Goal: Answer question/provide support: Answer question/provide support

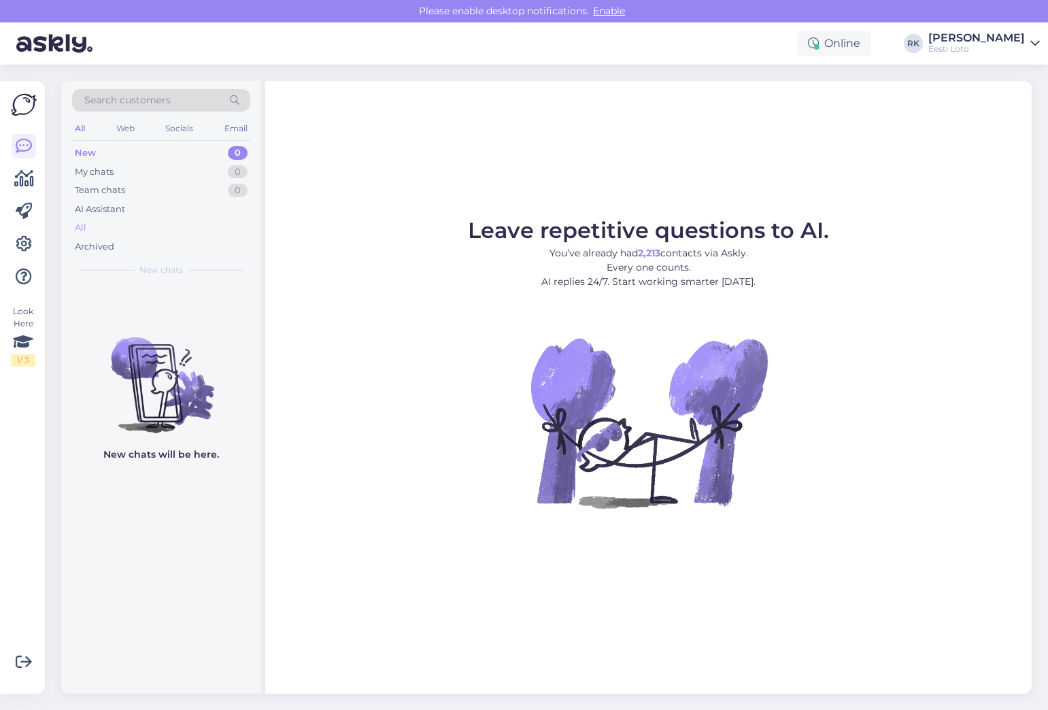
click at [103, 225] on div "All" at bounding box center [161, 227] width 178 height 19
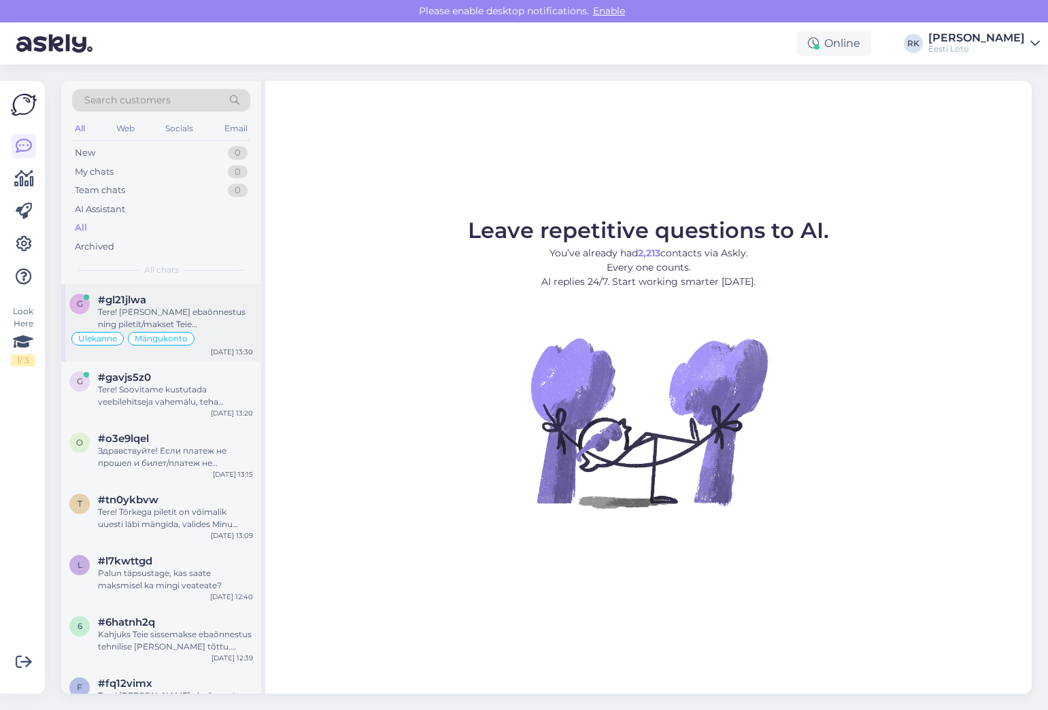
click at [214, 310] on div "Tere! [PERSON_NAME] ebaõnnestus ning piletit/makset Teie mängukontole ei ilmunu…" at bounding box center [175, 318] width 155 height 24
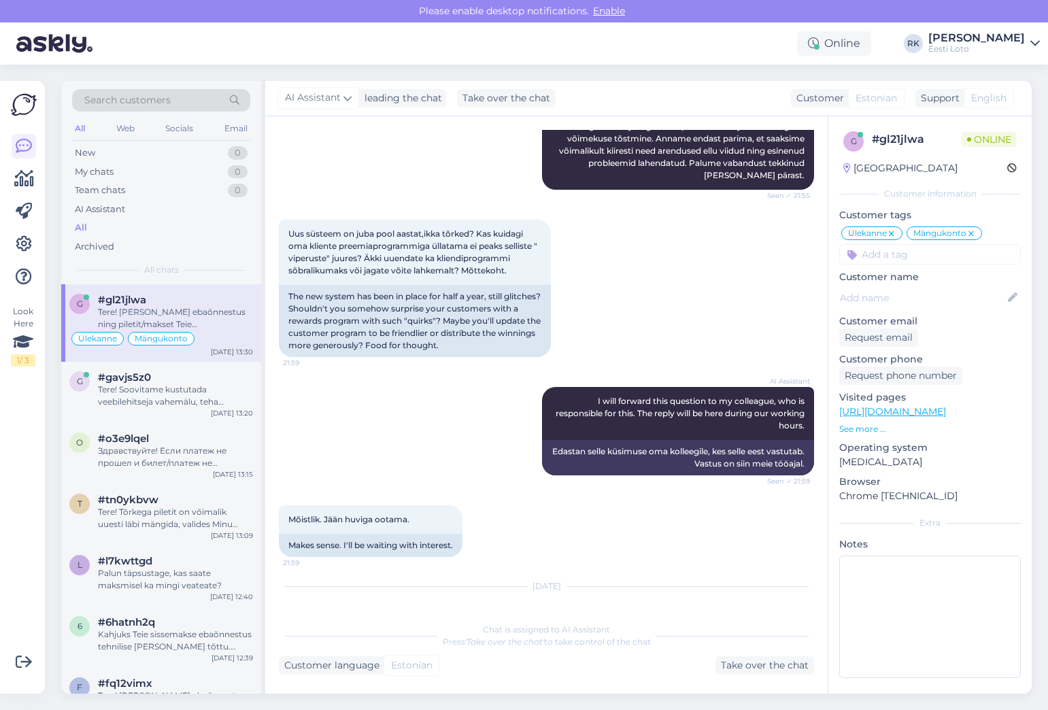
scroll to position [1321, 0]
click at [593, 236] on div "Uus süsteem on juba pool aastat,ikka tõrked? Kas kuidagi oma kliente preemiapro…" at bounding box center [546, 287] width 535 height 167
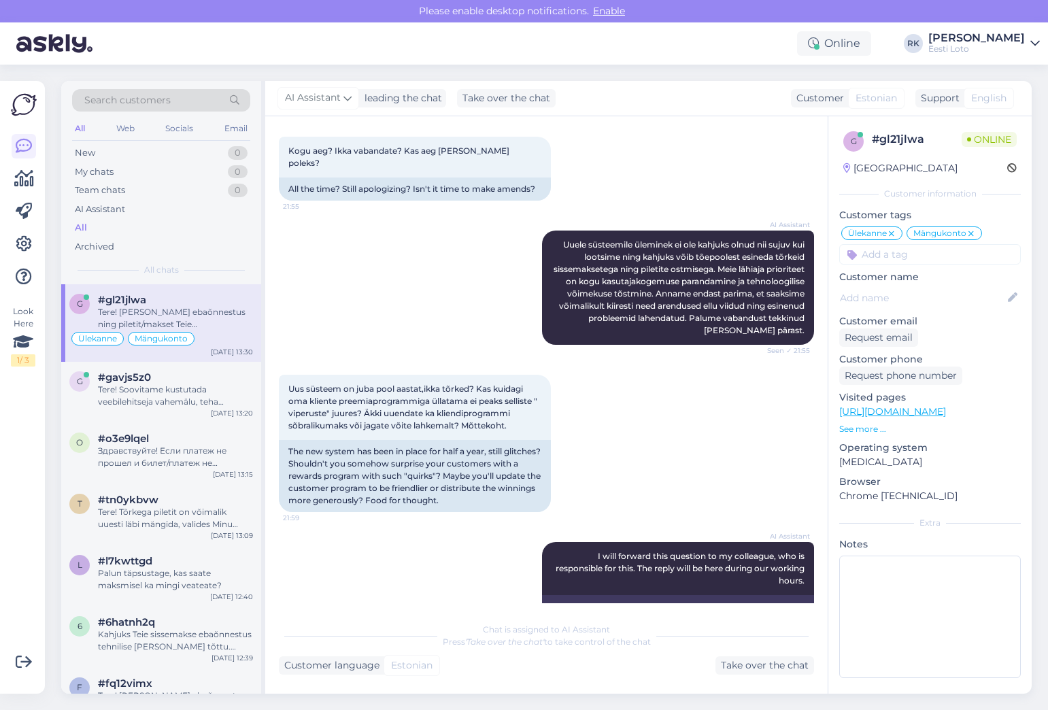
scroll to position [1160, 0]
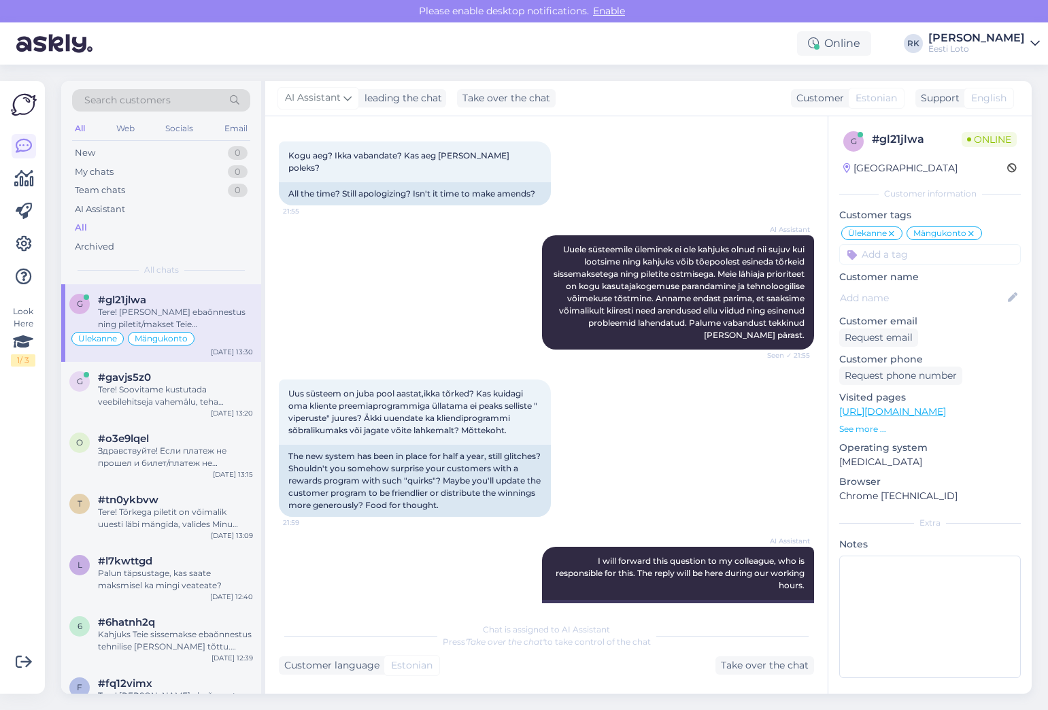
click at [482, 238] on div "AI Assistant Uuele süsteemile üleminek ei ole kahjuks olnud nii sujuv kui loots…" at bounding box center [546, 292] width 535 height 144
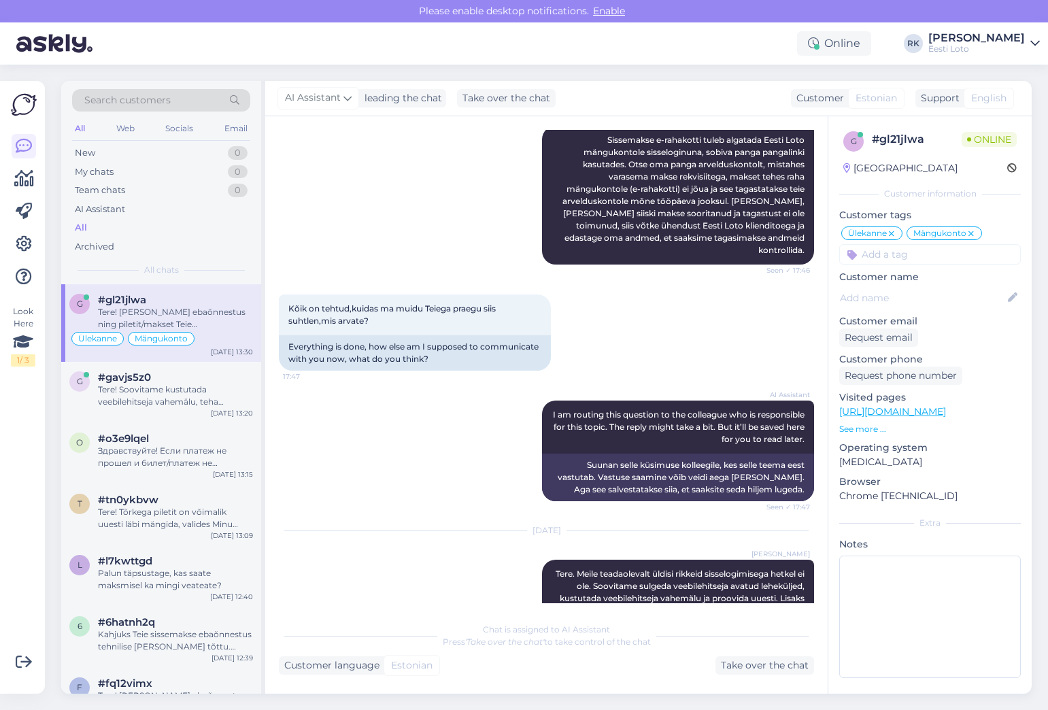
scroll to position [3036, 0]
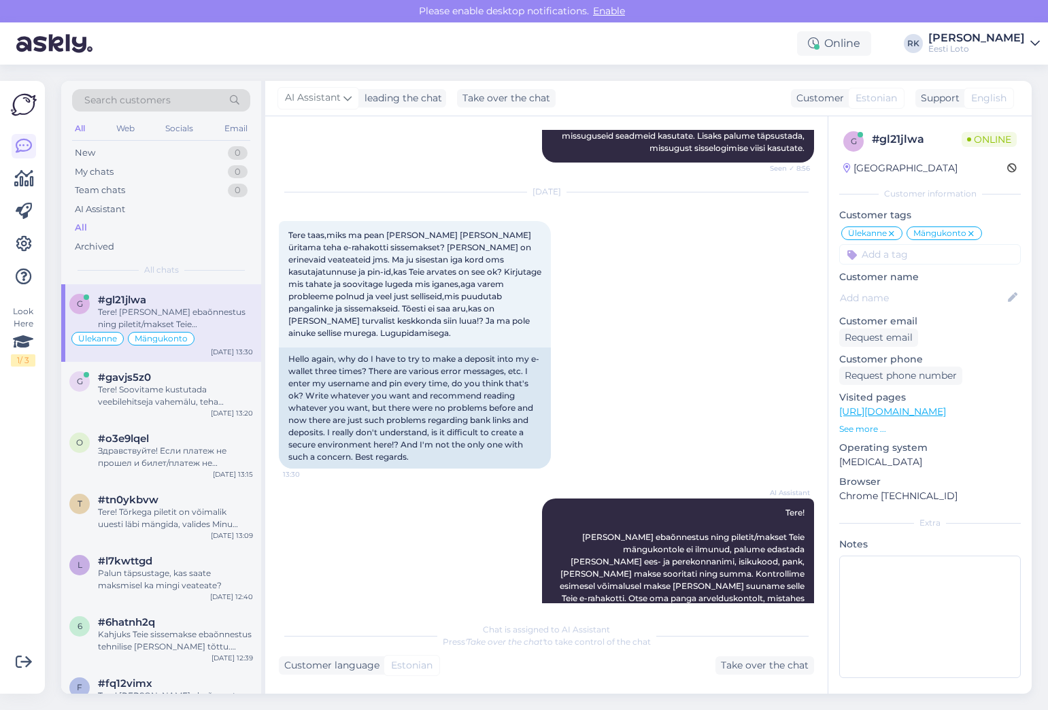
click at [586, 333] on div "[DATE] Tere taas,miks ma pean [PERSON_NAME] [PERSON_NAME] üritama teha e-rahako…" at bounding box center [546, 331] width 535 height 306
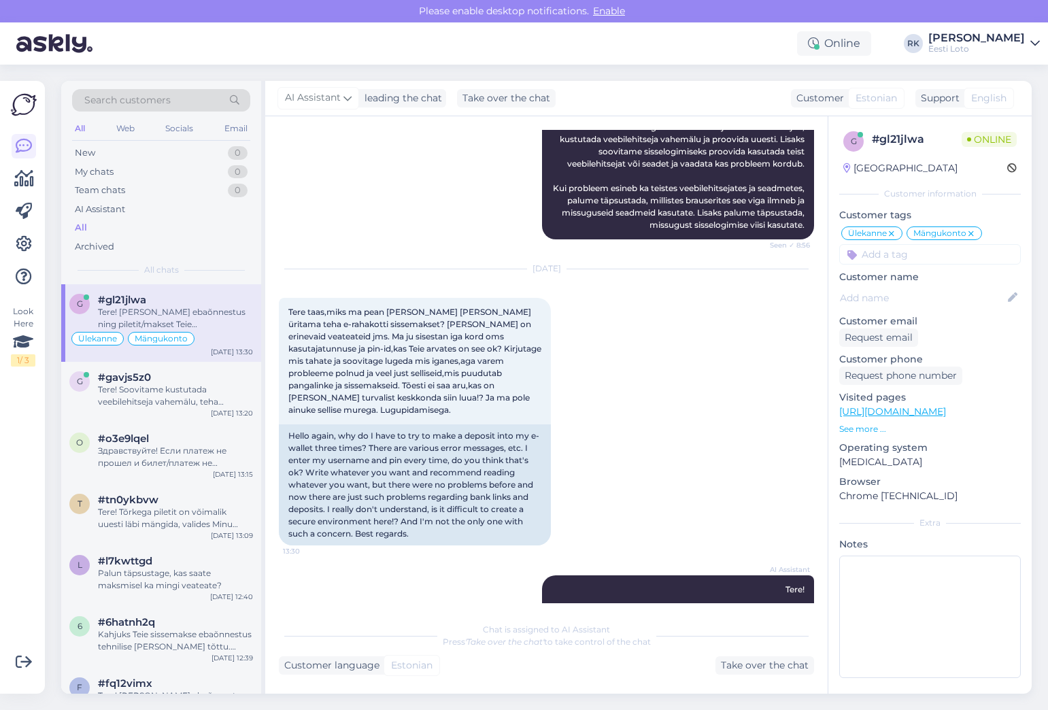
scroll to position [2957, 0]
click at [442, 141] on div "[DATE] [PERSON_NAME] Tere. Meile teadaolevalt üldisi rikkeid sisselogimisega he…" at bounding box center [546, 157] width 535 height 197
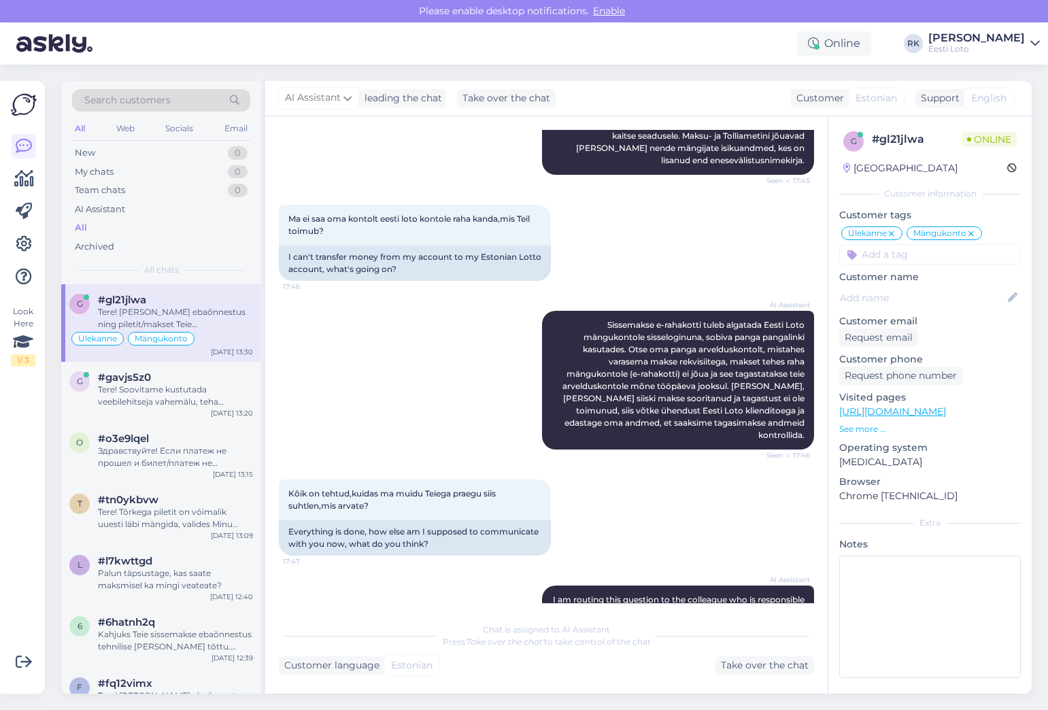
scroll to position [2255, 0]
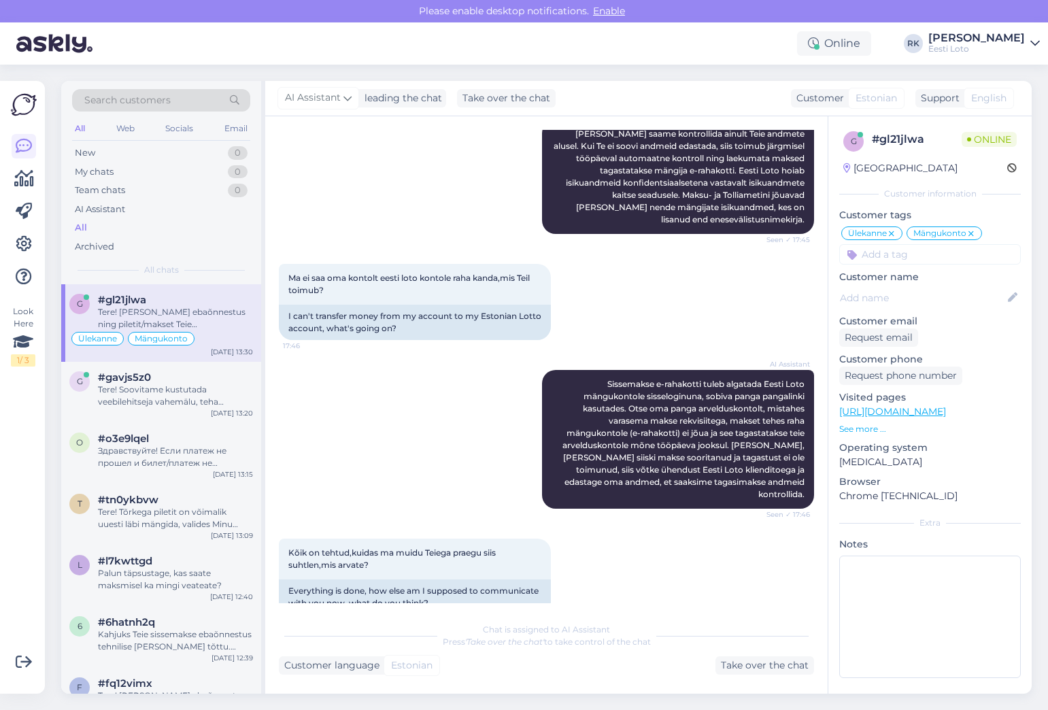
click at [469, 139] on div "AI Assistant [PERSON_NAME] saame kontrollida ainult Teie andmete alusel. Kui Te…" at bounding box center [546, 177] width 535 height 144
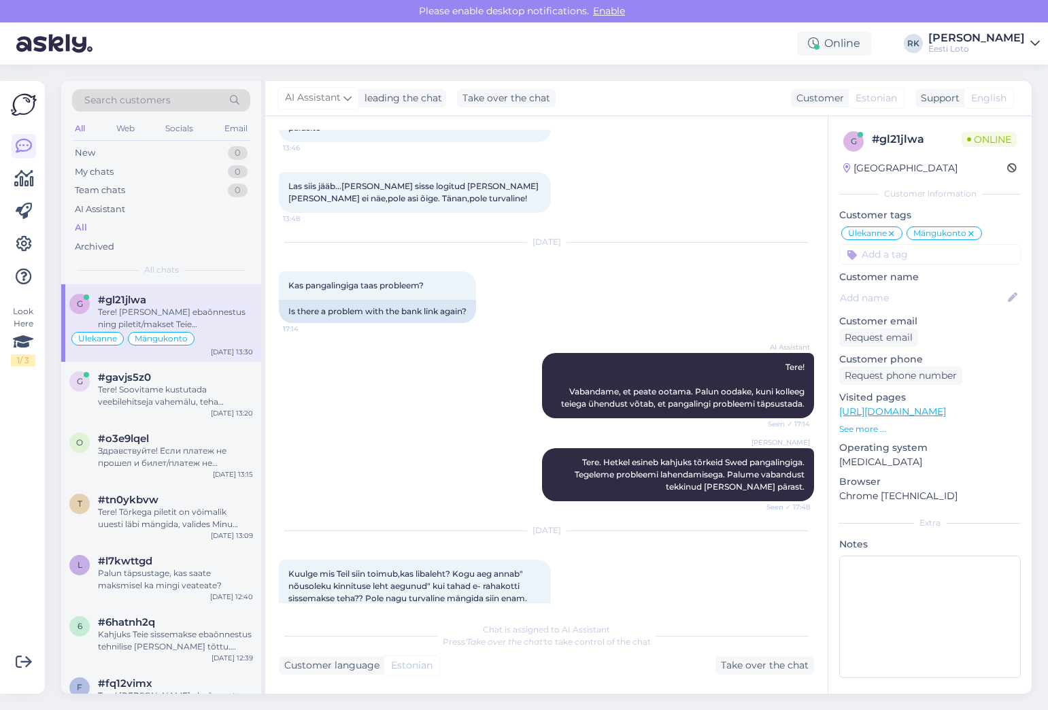
scroll to position [307, 0]
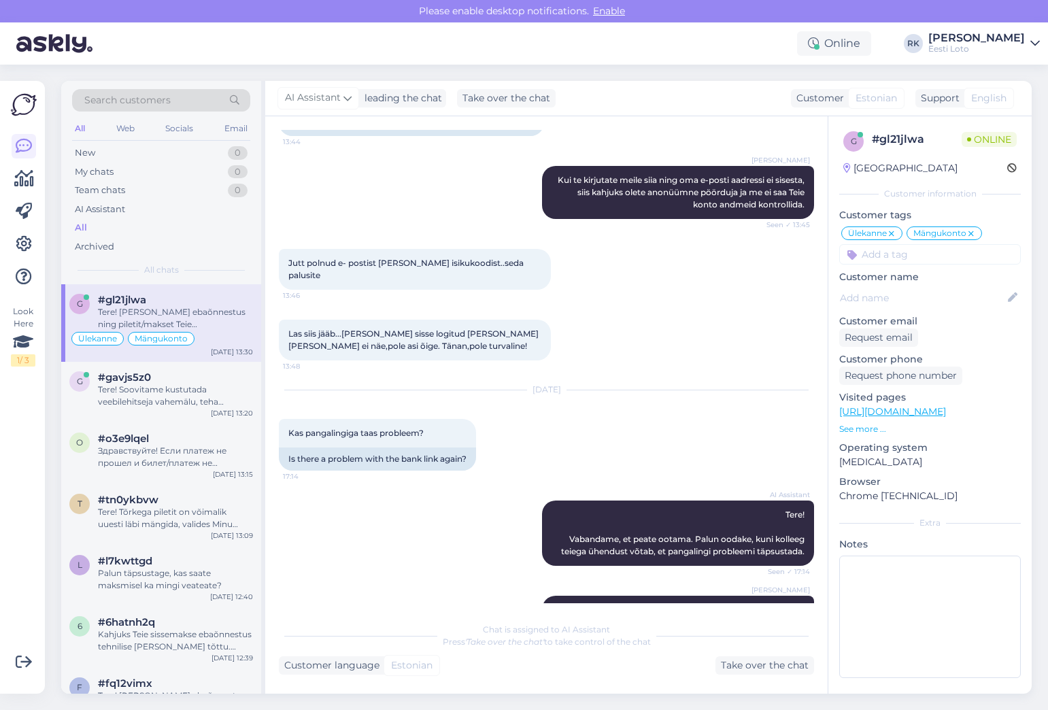
click at [505, 184] on div "[PERSON_NAME] [PERSON_NAME] te kirjutate meile siia ning oma e-posti aadressi e…" at bounding box center [546, 192] width 535 height 83
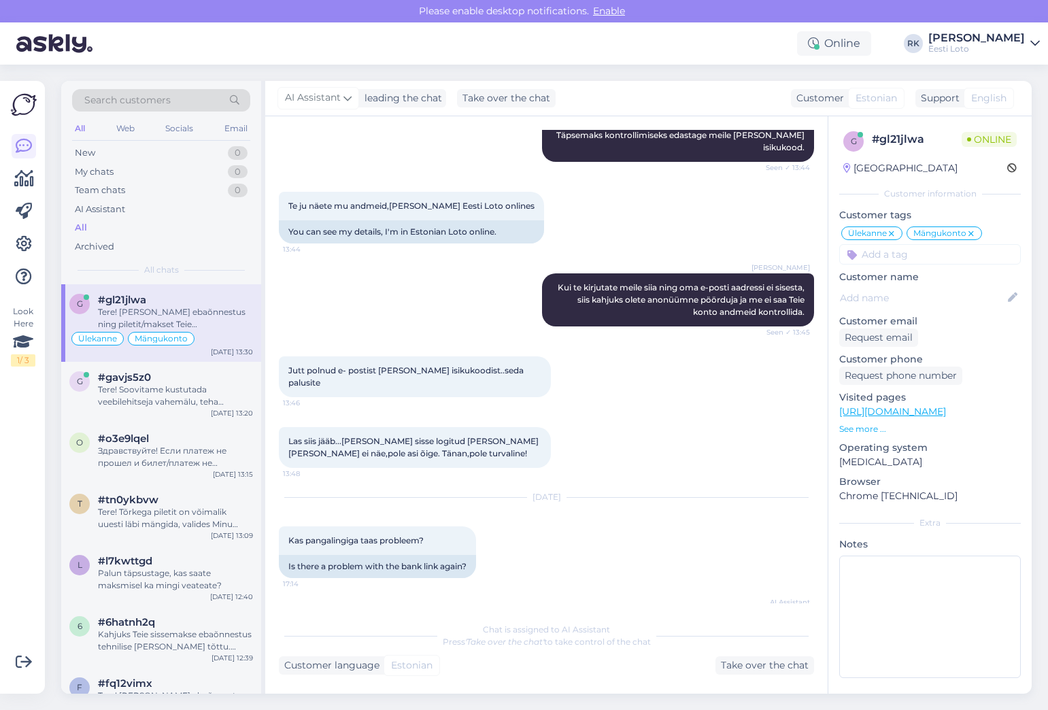
scroll to position [197, 0]
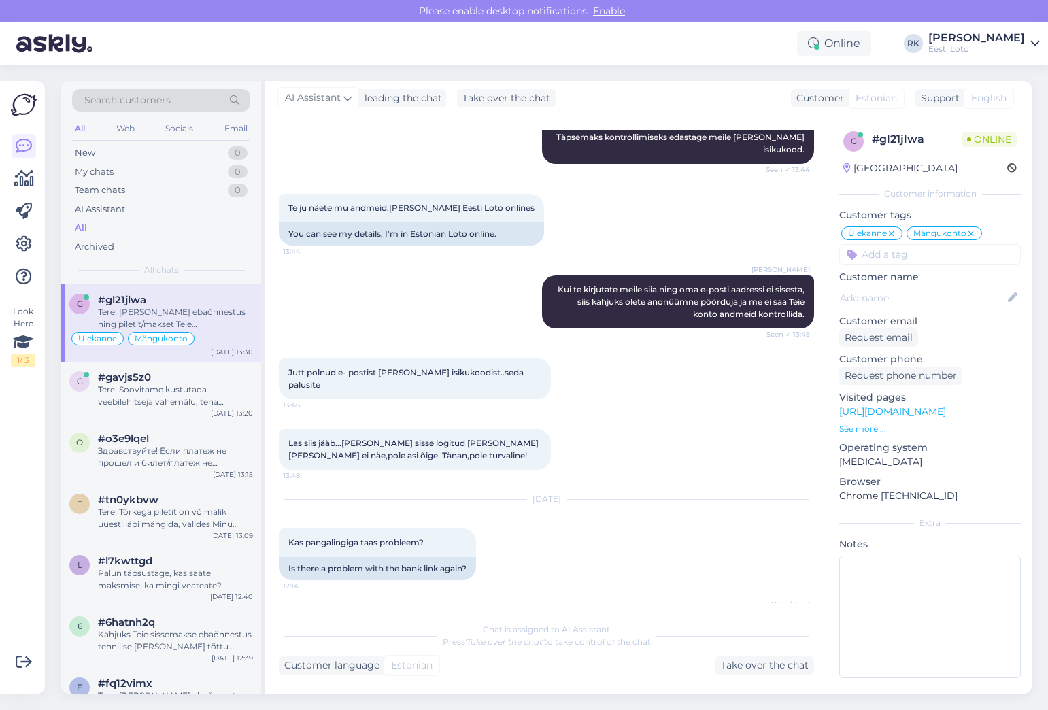
click at [510, 161] on div "AI Assistant Tere! Täpsemaks kontrollimiseks edastage meile [PERSON_NAME] isiku…" at bounding box center [546, 131] width 535 height 95
click at [527, 207] on div "Te ju näete mu andmeid,[PERSON_NAME] Eesti Loto onlines 13:44 You can see my de…" at bounding box center [546, 220] width 535 height 82
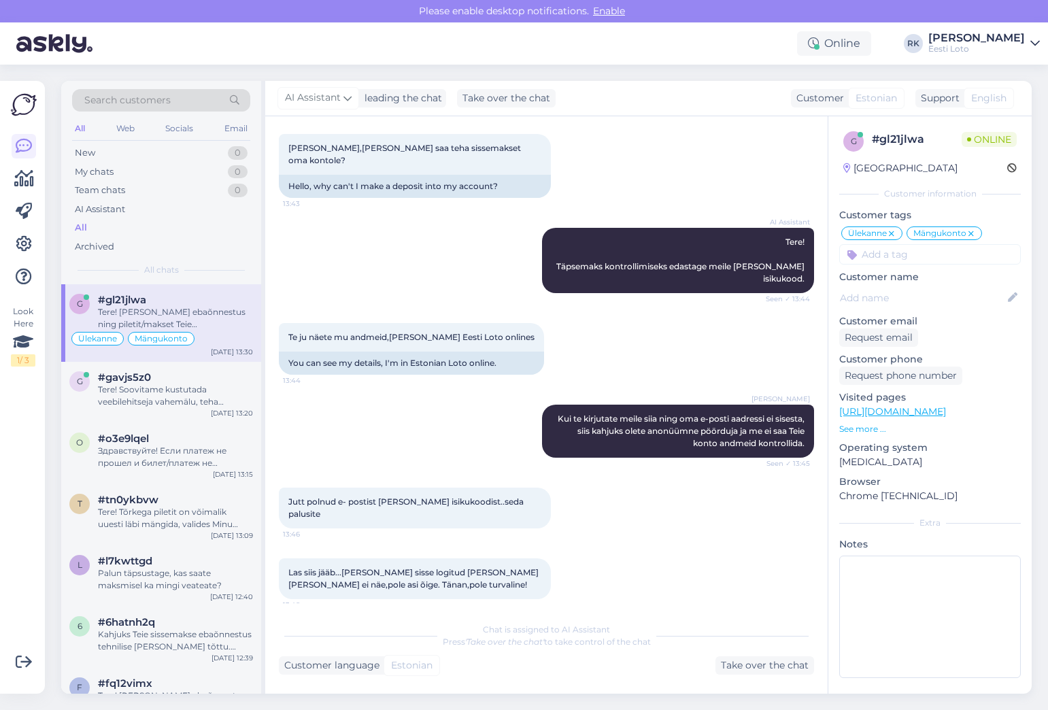
scroll to position [71, 0]
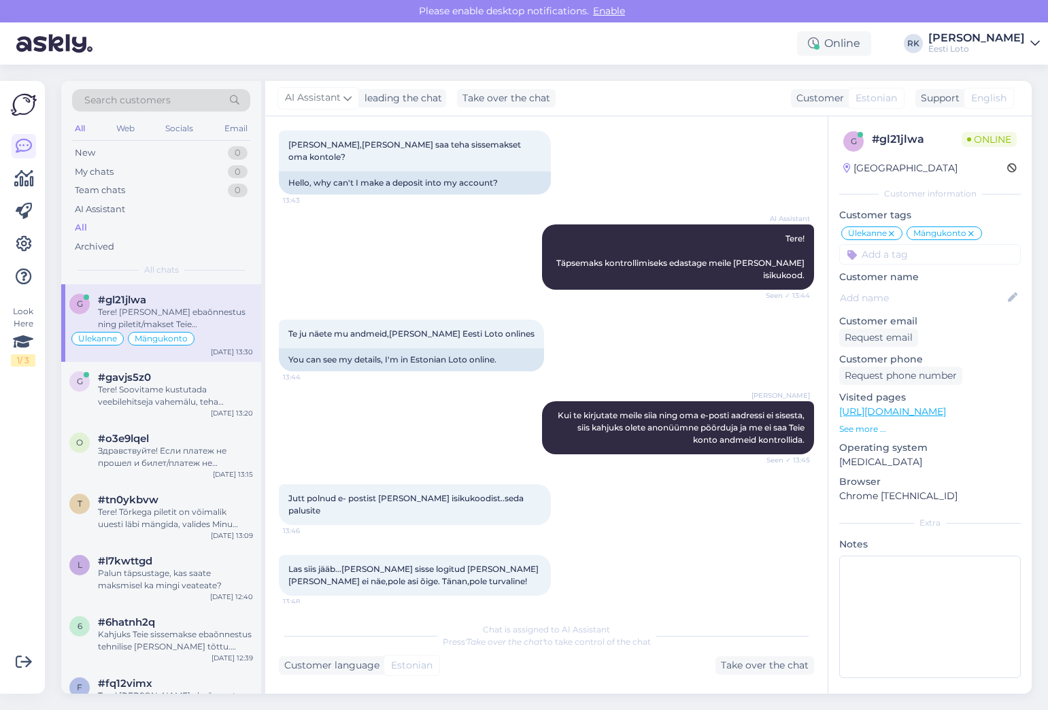
click at [511, 235] on div "AI Assistant Tere! Täpsemaks kontrollimiseks edastage meile [PERSON_NAME] isiku…" at bounding box center [546, 257] width 535 height 95
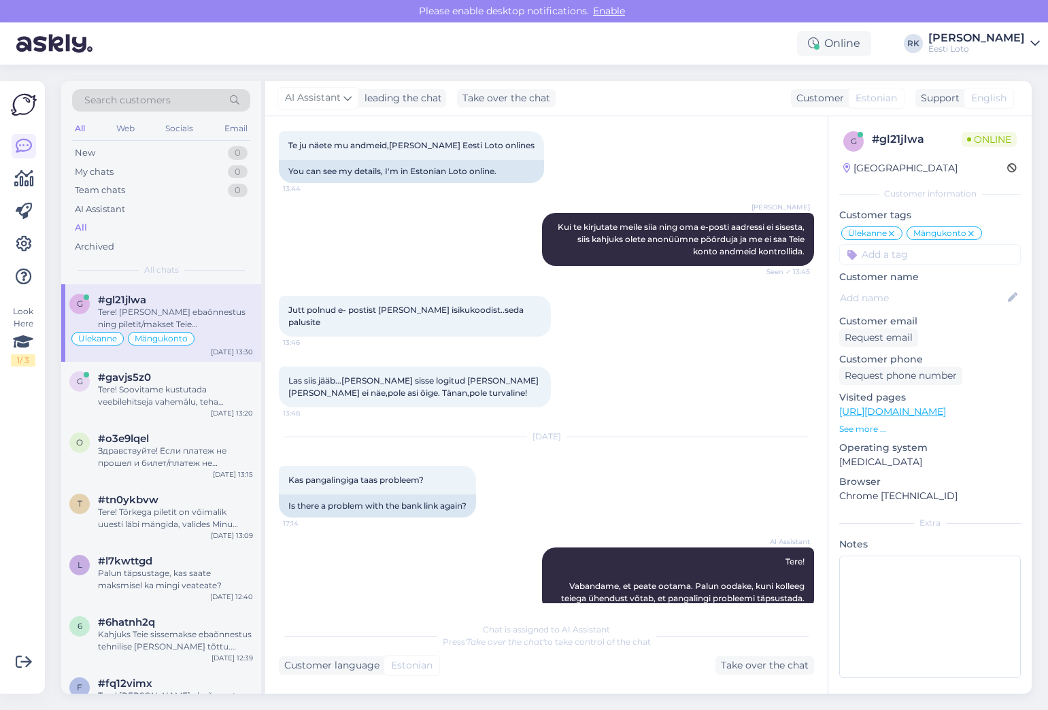
scroll to position [261, 0]
click at [511, 235] on div "[PERSON_NAME] [PERSON_NAME] te kirjutate meile siia ning oma e-posti aadressi e…" at bounding box center [546, 238] width 535 height 83
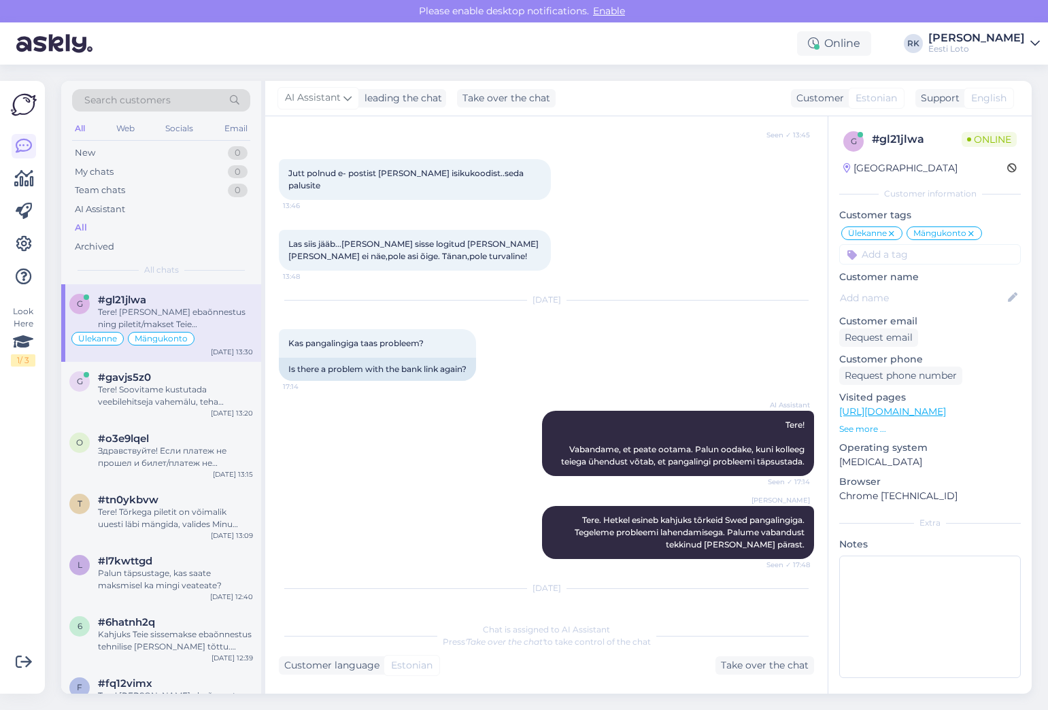
scroll to position [398, 0]
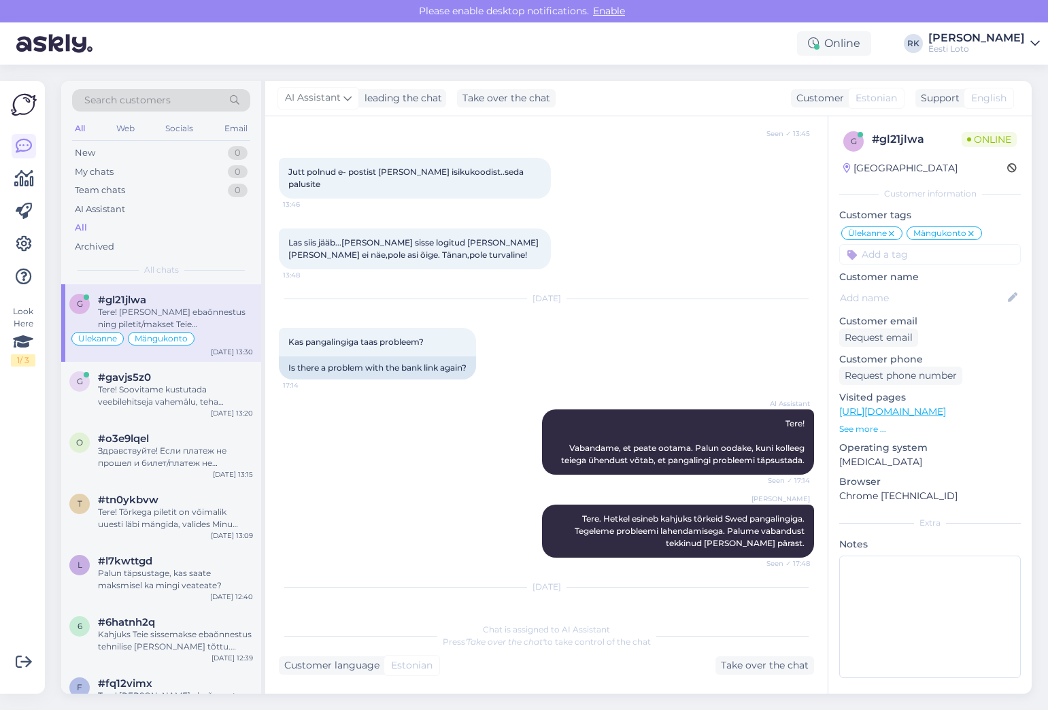
click at [533, 317] on div "[DATE] Kas pangalingiga taas probleem? 17:14 Is there a problem with the bank l…" at bounding box center [546, 339] width 535 height 110
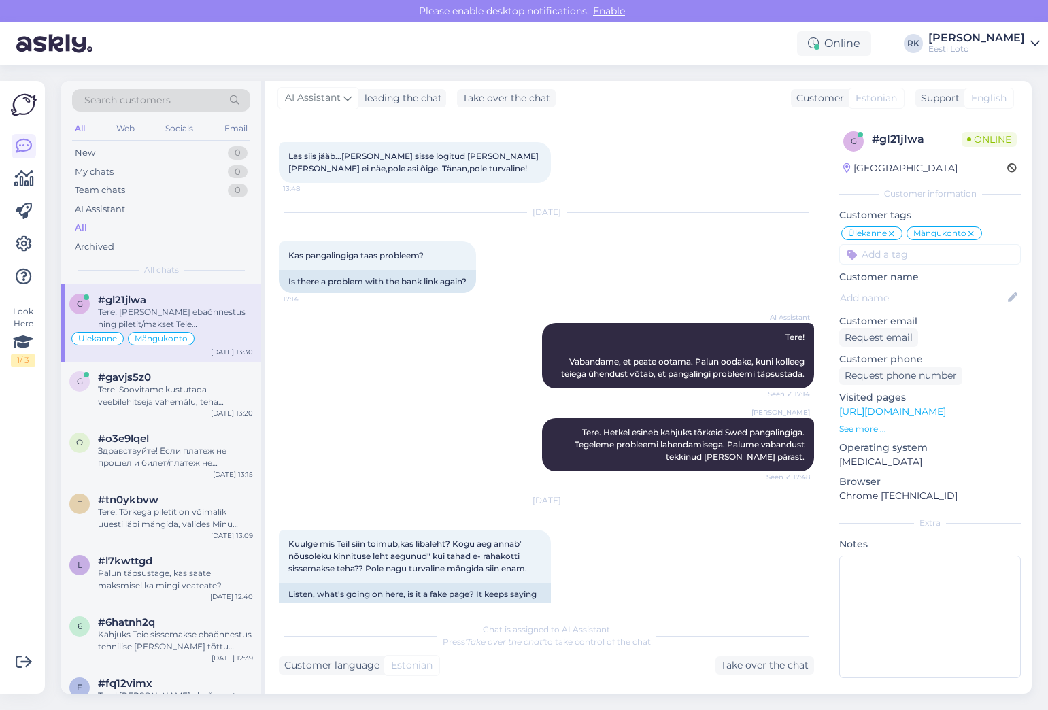
scroll to position [491, 0]
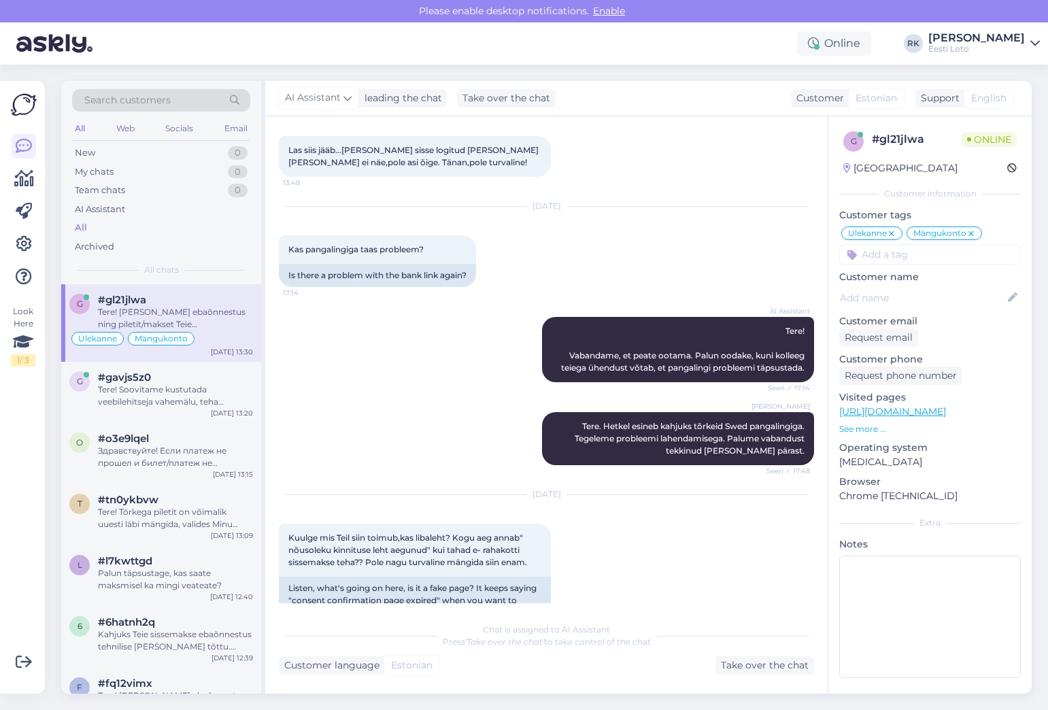
click at [859, 433] on p "See more ..." at bounding box center [931, 429] width 182 height 12
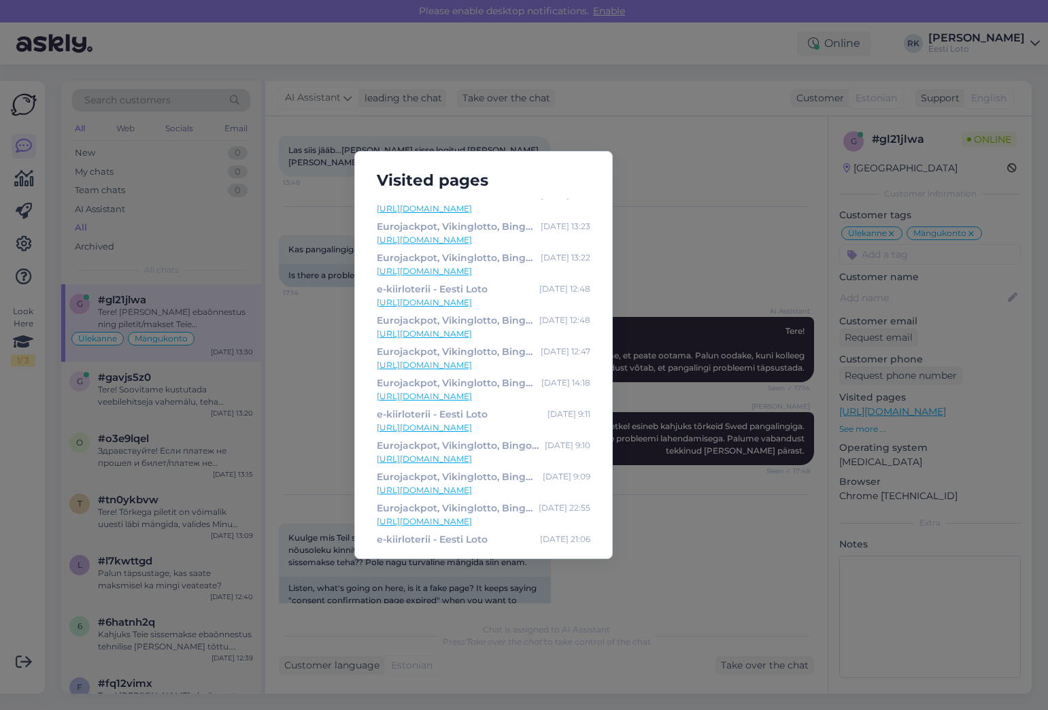
scroll to position [0, 0]
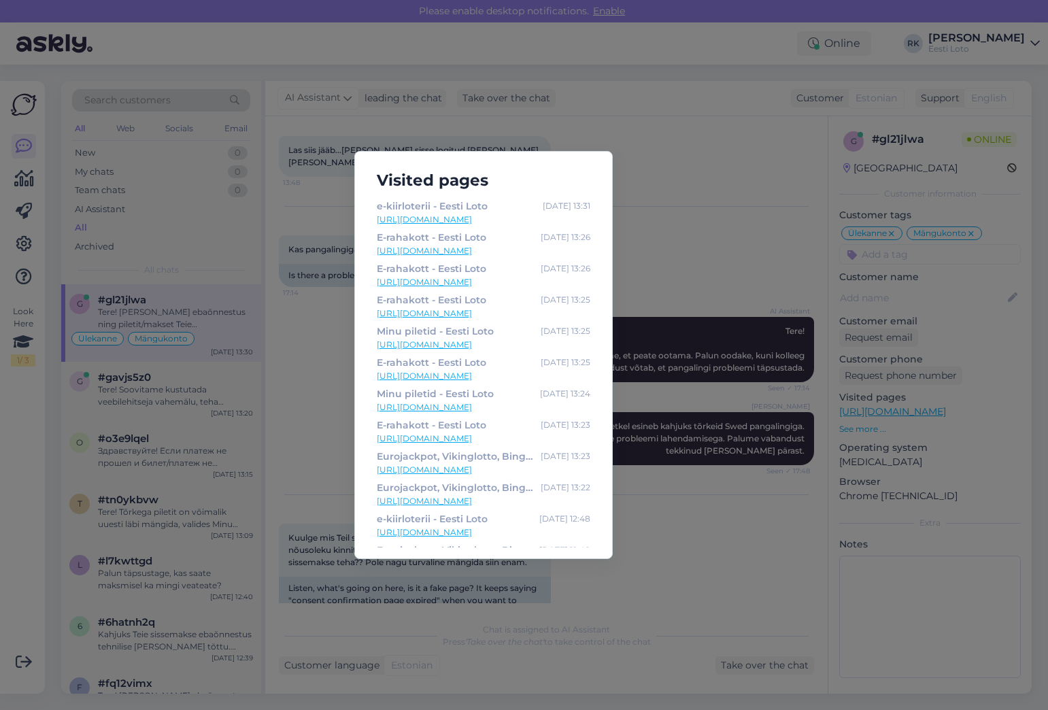
click at [683, 165] on div "Visited pages e-kiirloterii - Eesti Loto [DATE] 13:31 [URL][DOMAIN_NAME] E-raha…" at bounding box center [524, 355] width 1048 height 710
click at [663, 354] on div "Visited pages e-kiirloterii - Eesti Loto [DATE] 13:31 [URL][DOMAIN_NAME] E-raha…" at bounding box center [524, 355] width 1048 height 710
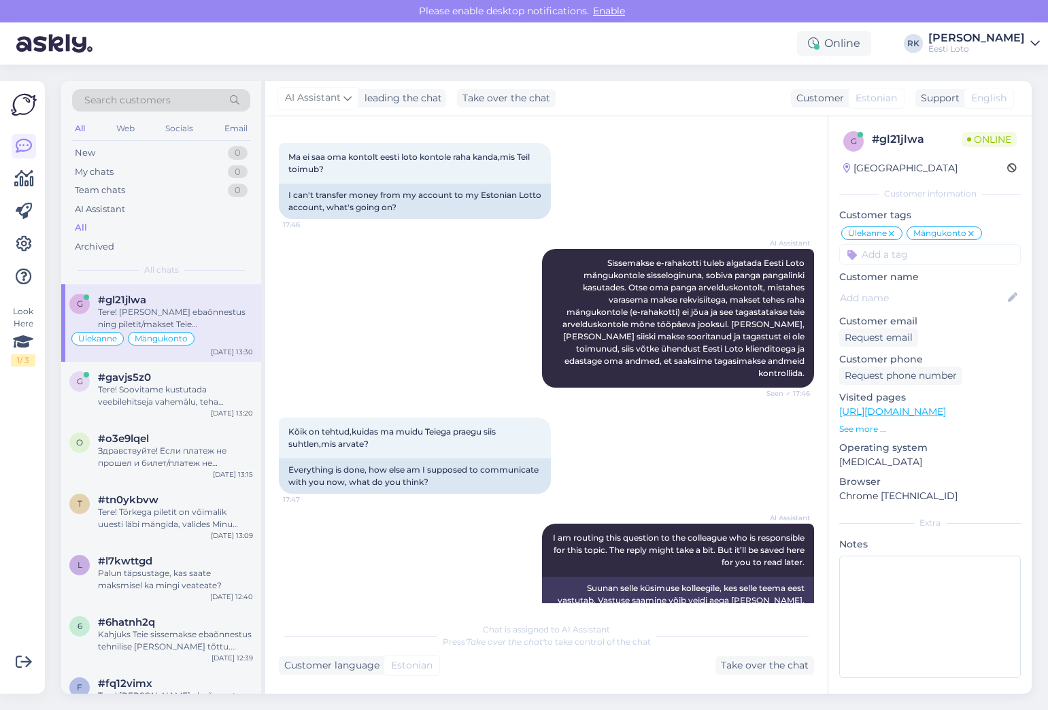
scroll to position [3036, 0]
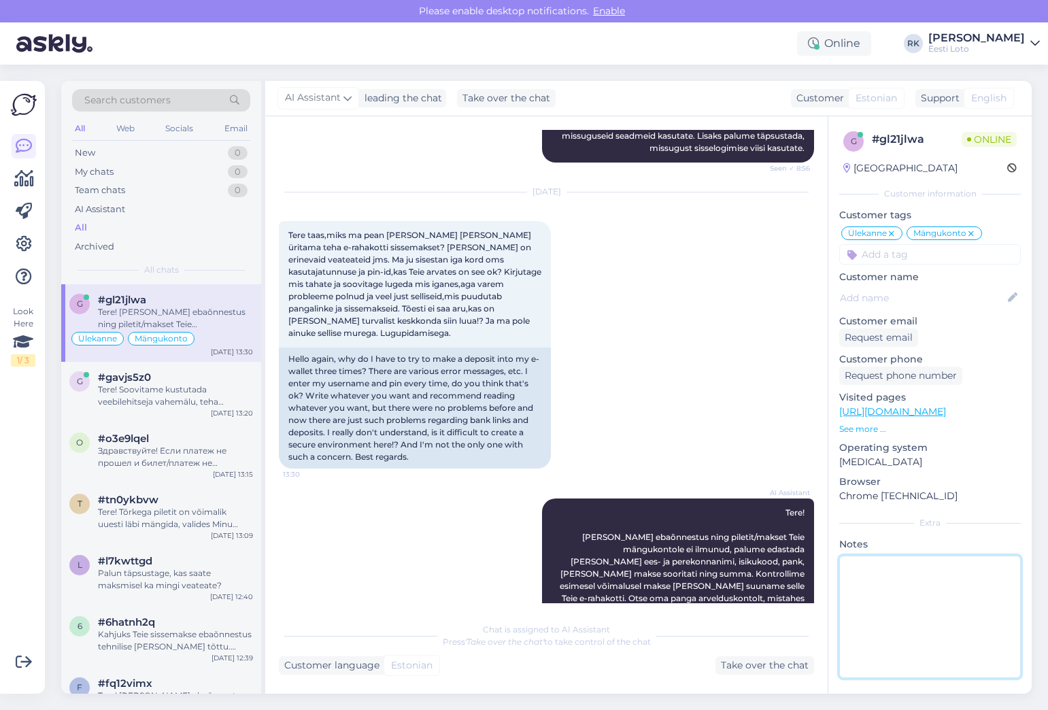
click at [907, 584] on textarea at bounding box center [931, 617] width 182 height 122
paste textarea "183981 - Lank.[PERSON_NAME]#47272"
click at [964, 539] on p "Notes" at bounding box center [931, 544] width 182 height 14
click at [844, 564] on textarea "183981 - Lank.[PERSON_NAME]#47272" at bounding box center [931, 617] width 182 height 122
type textarea "Kasutaja: 183981 - Lank.[PERSON_NAME]#47272"
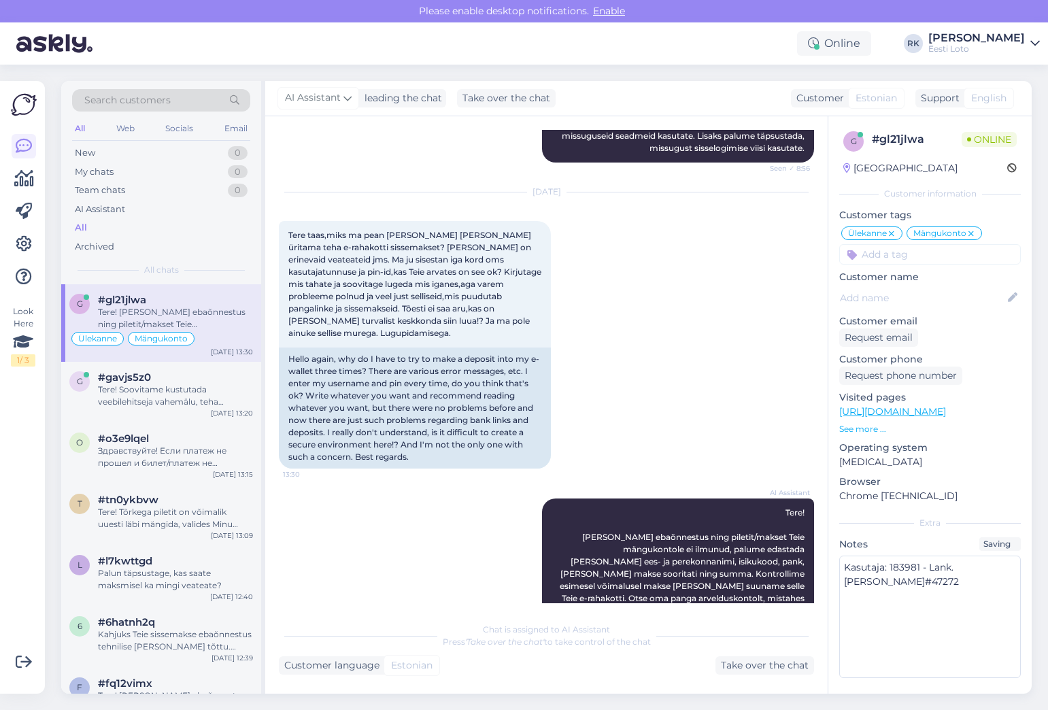
click at [918, 532] on div "g # gl21jlwa Online [GEOGRAPHIC_DATA] Customer information Customer tags Ülekan…" at bounding box center [930, 407] width 203 height 582
click at [930, 525] on div "Extra" at bounding box center [931, 523] width 182 height 12
drag, startPoint x: 1013, startPoint y: 567, endPoint x: 918, endPoint y: 567, distance: 94.6
click at [918, 567] on textarea "Kasutaja: 183981 - Lank.[PERSON_NAME]#47272" at bounding box center [931, 617] width 182 height 122
click at [717, 86] on div "AI Assistant leading the chat Take over the chat Customer Estonian Support Engl…" at bounding box center [648, 98] width 767 height 35
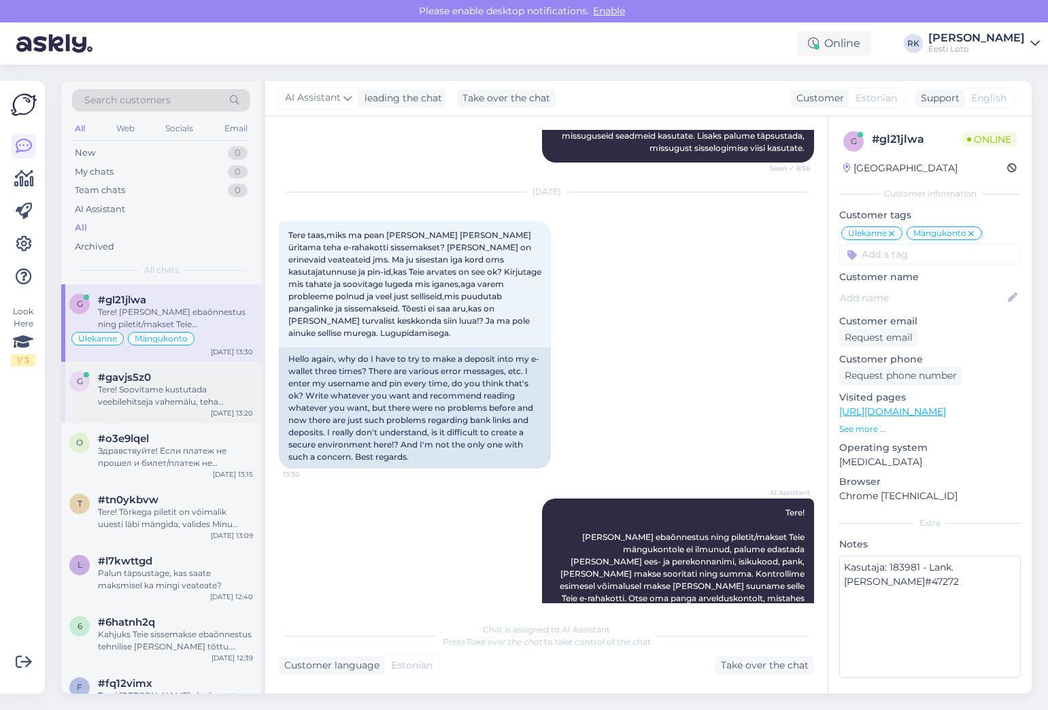
click at [160, 419] on div "g #gavjs5z0 Tere! Soovitame kustutada veebilehitseja vahemälu, teha seadmele ta…" at bounding box center [161, 392] width 200 height 61
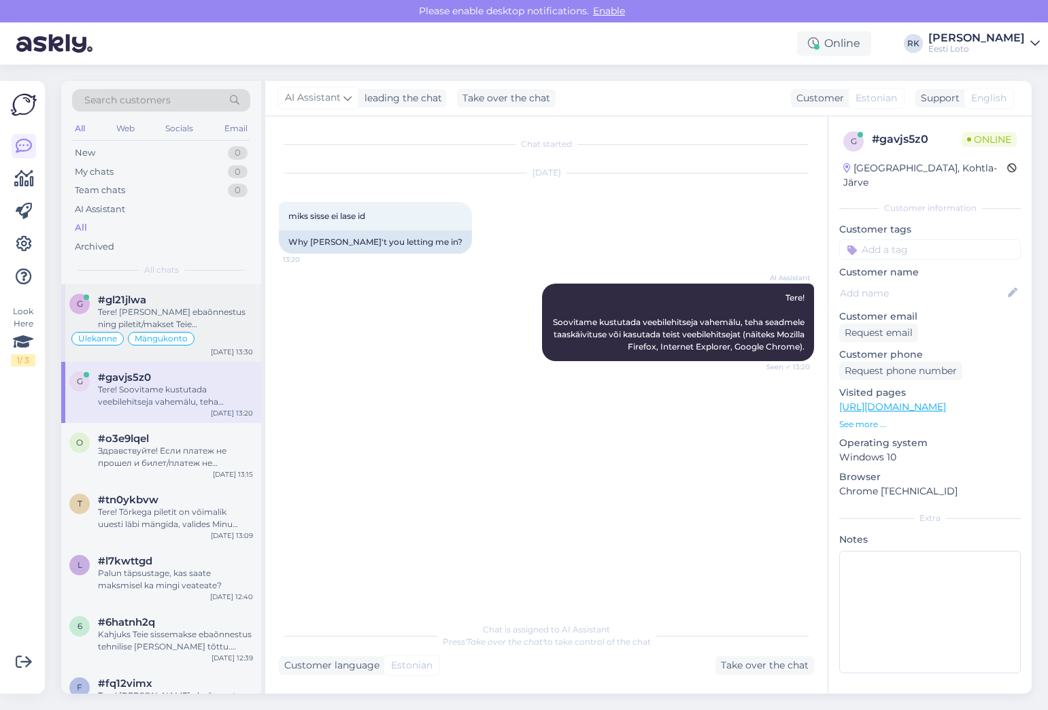
click at [143, 312] on div "Tere! [PERSON_NAME] ebaõnnestus ning piletit/makset Teie mängukontole ei ilmunu…" at bounding box center [175, 318] width 155 height 24
type textarea "Kasutaja: 183981 - Lank.[PERSON_NAME]#47272"
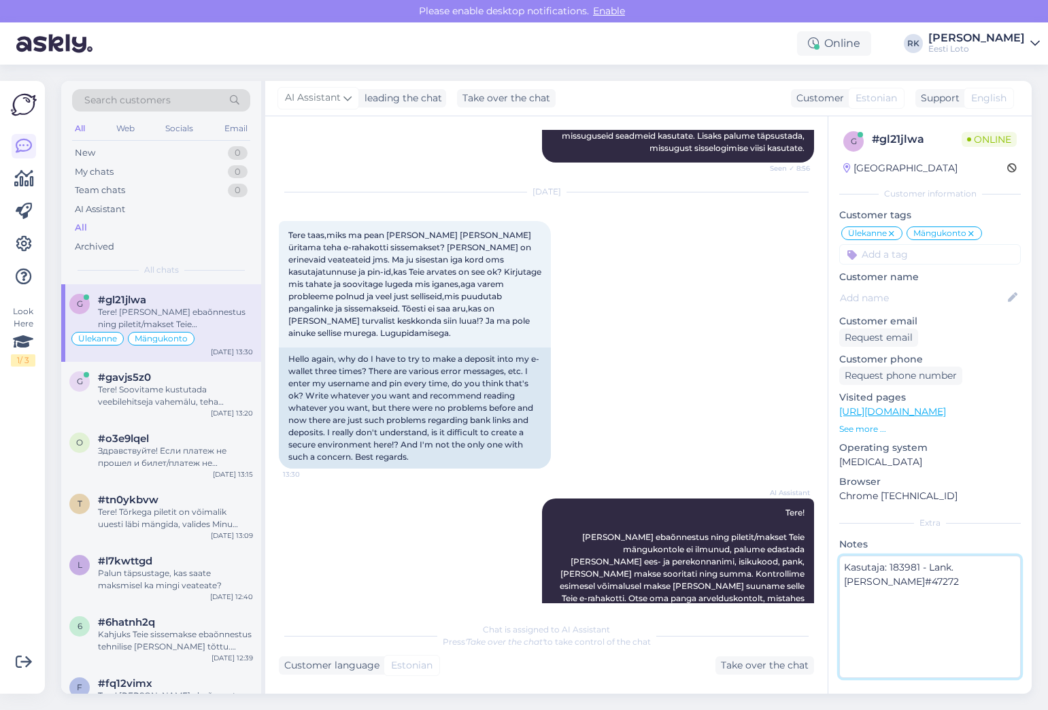
click at [909, 569] on textarea "Kasutaja: 183981 - Lank.[PERSON_NAME]#47272" at bounding box center [931, 617] width 182 height 122
click at [973, 514] on div "g # gl21jlwa Online [GEOGRAPHIC_DATA] Customer information Customer tags Ülekan…" at bounding box center [930, 407] width 203 height 582
drag, startPoint x: 1018, startPoint y: 571, endPoint x: 928, endPoint y: 569, distance: 89.8
click at [928, 569] on textarea "Kasutaja: 183981 - Lank.[PERSON_NAME]#47272" at bounding box center [931, 617] width 182 height 122
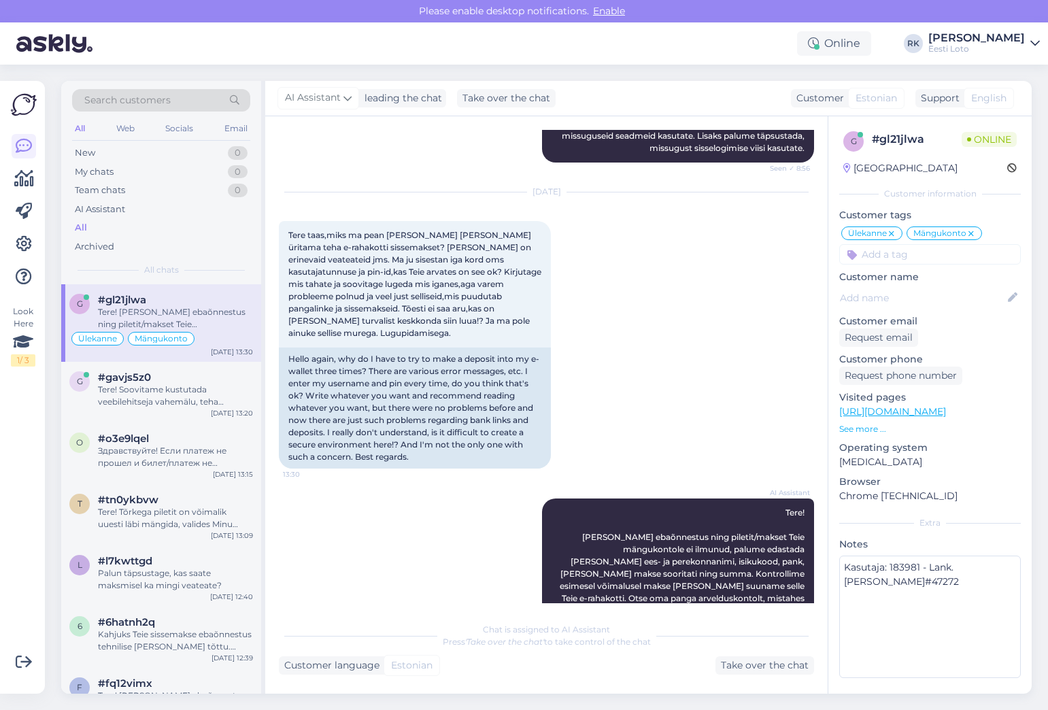
click at [946, 531] on div "g # gl21jlwa Online [GEOGRAPHIC_DATA] Customer information Customer tags Ülekan…" at bounding box center [930, 407] width 203 height 582
click at [946, 527] on div "Extra" at bounding box center [931, 523] width 182 height 12
click at [422, 484] on div "AI Assistant Tere! [PERSON_NAME] ebaõnnestus ning piletit/makset Teie mängukont…" at bounding box center [546, 593] width 535 height 218
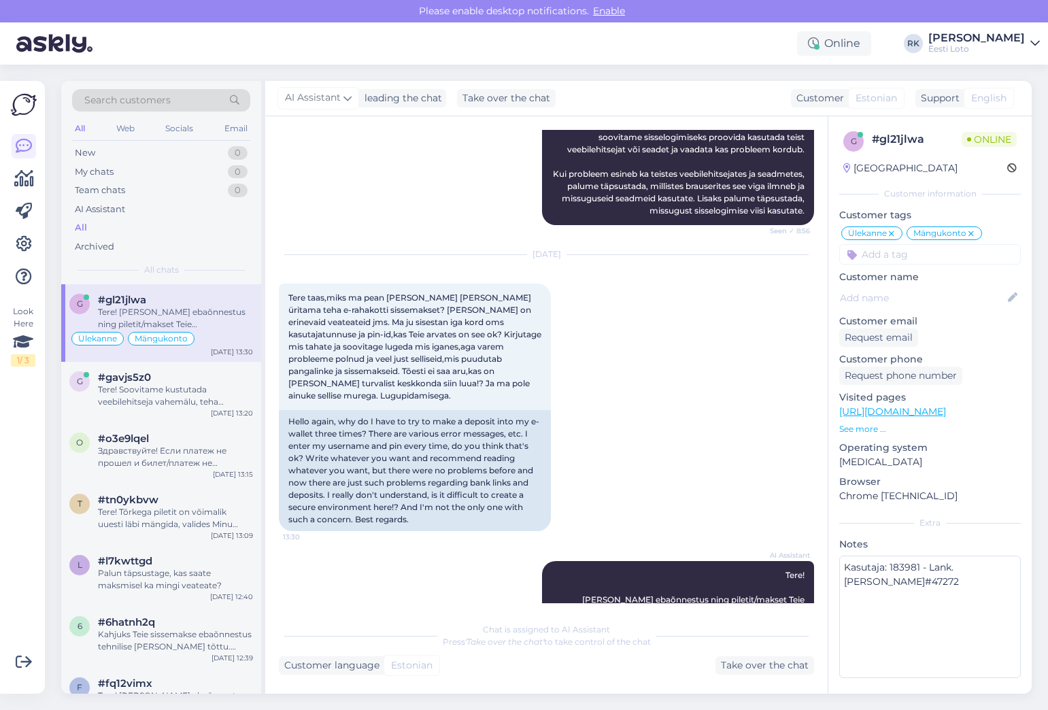
scroll to position [2967, 0]
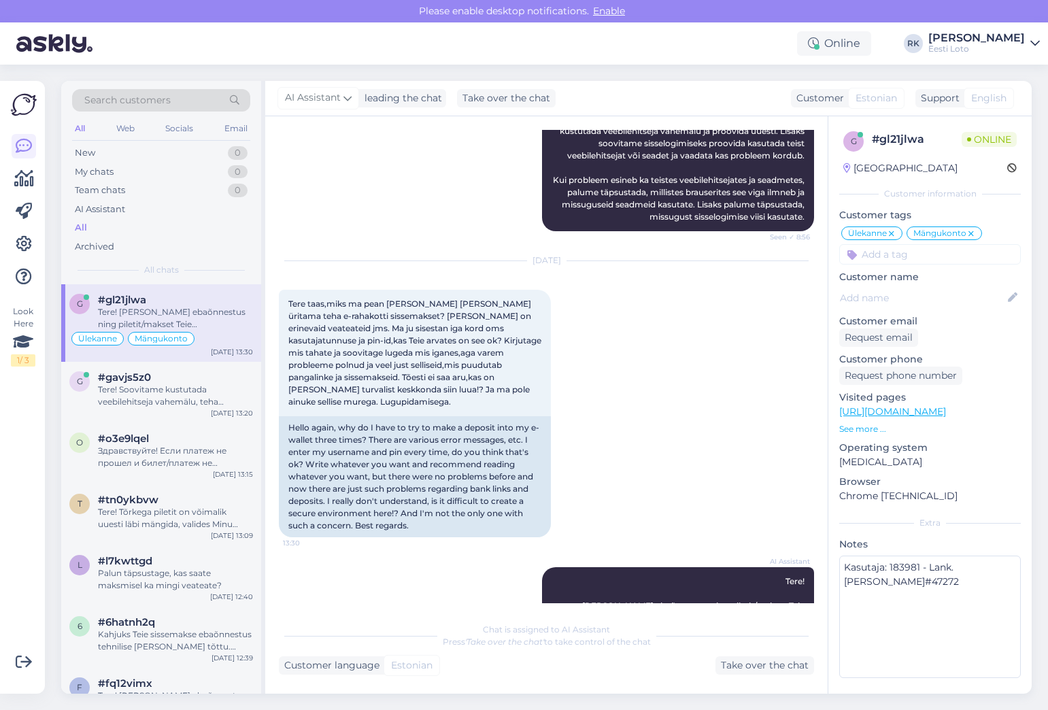
click at [668, 332] on div "[DATE] Tere taas,miks ma pean [PERSON_NAME] [PERSON_NAME] üritama teha e-rahako…" at bounding box center [546, 399] width 535 height 306
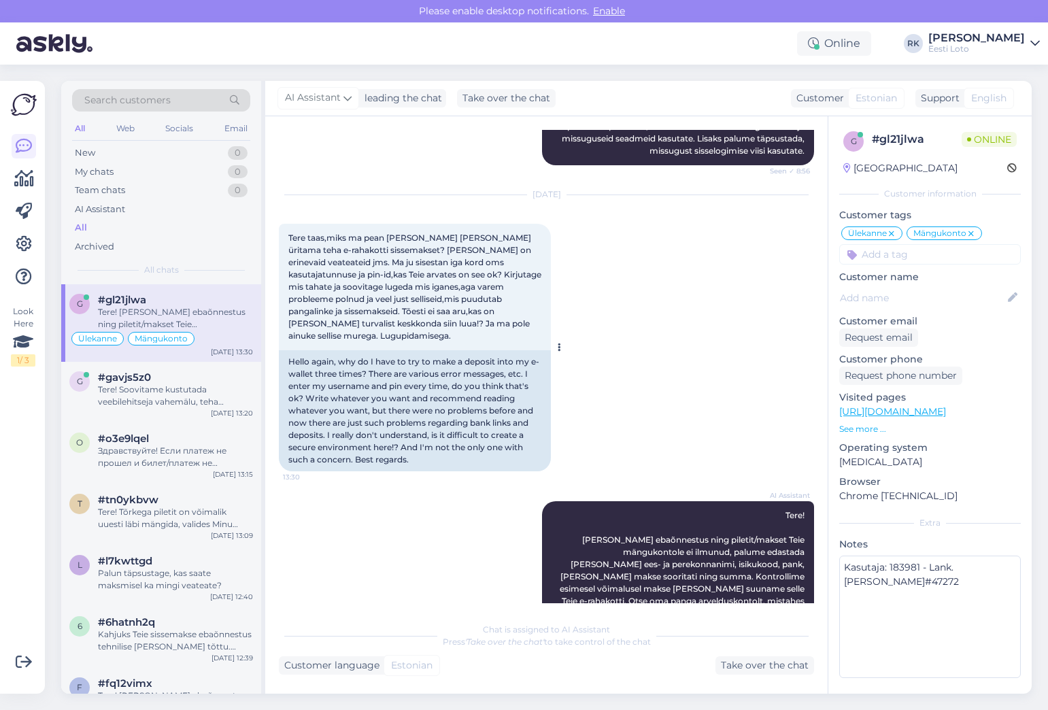
scroll to position [3036, 0]
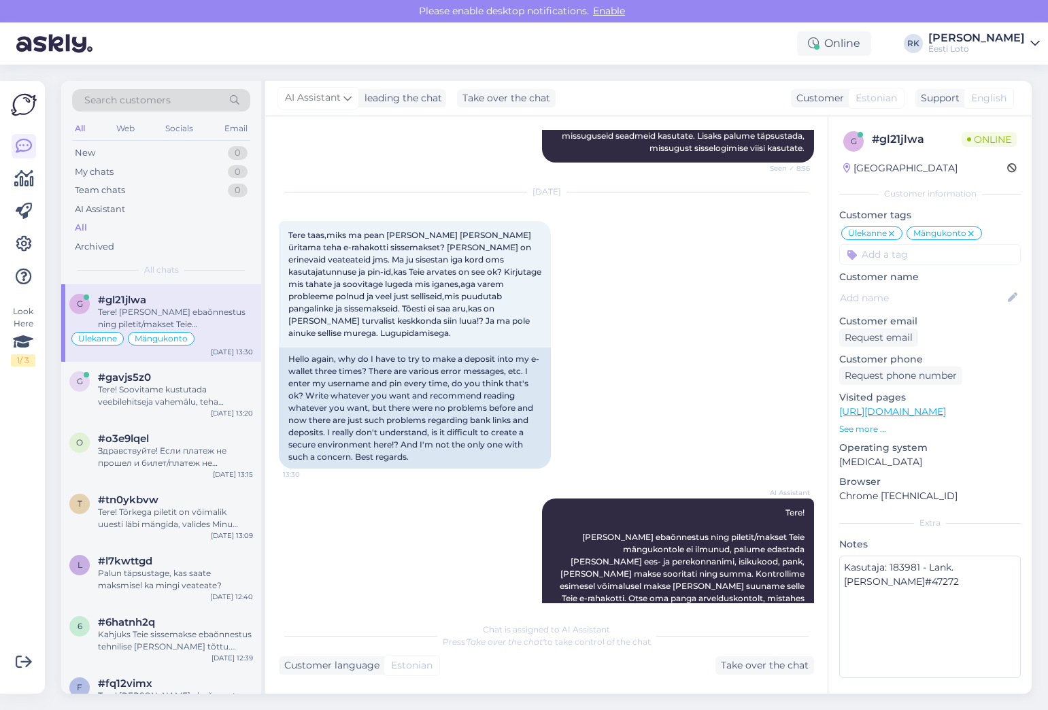
click at [461, 484] on div "AI Assistant Tere! [PERSON_NAME] ebaõnnestus ning piletit/makset Teie mängukont…" at bounding box center [546, 593] width 535 height 218
click at [468, 484] on div "AI Assistant Tere! [PERSON_NAME] ebaõnnestus ning piletit/makset Teie mängukont…" at bounding box center [546, 593] width 535 height 218
click at [935, 271] on p "Customer name" at bounding box center [931, 277] width 182 height 14
click at [874, 430] on p "See more ..." at bounding box center [931, 429] width 182 height 12
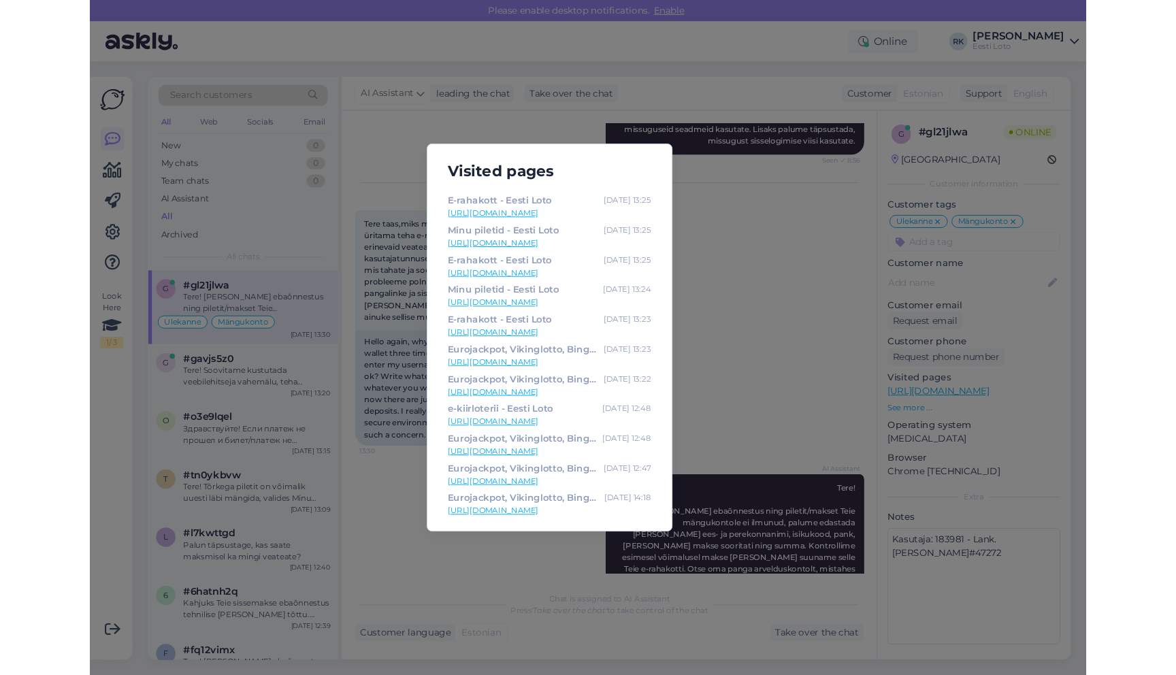
scroll to position [433, 0]
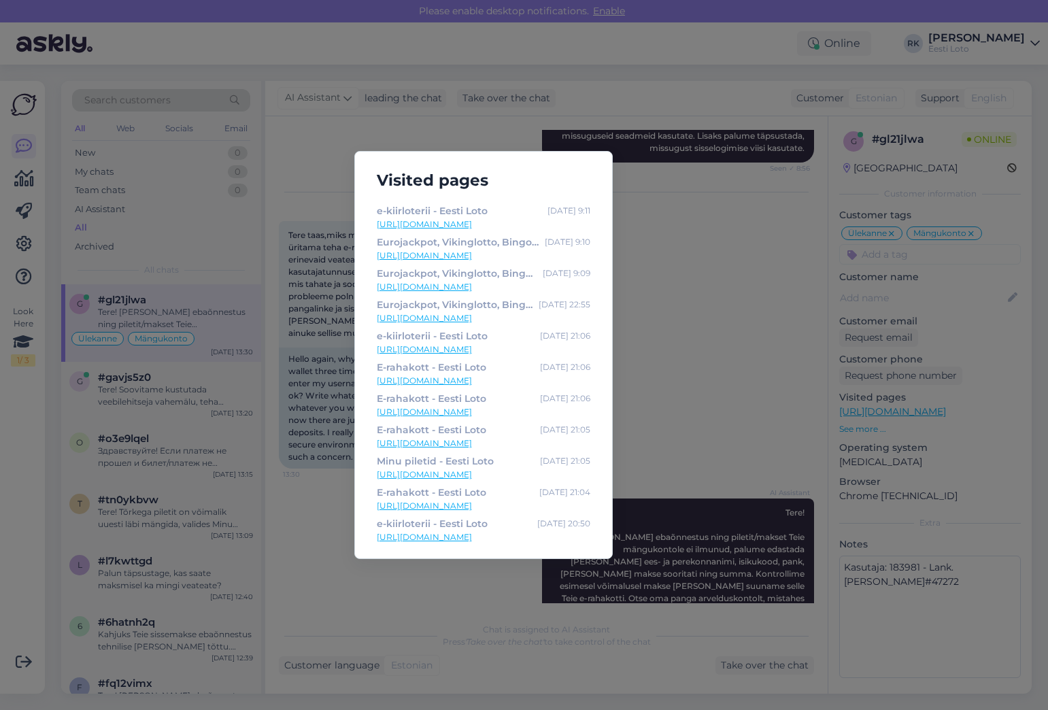
click at [717, 228] on div "Visited pages e-kiirloterii - Eesti Loto [DATE] 13:31 [URL][DOMAIN_NAME] E-raha…" at bounding box center [524, 355] width 1048 height 710
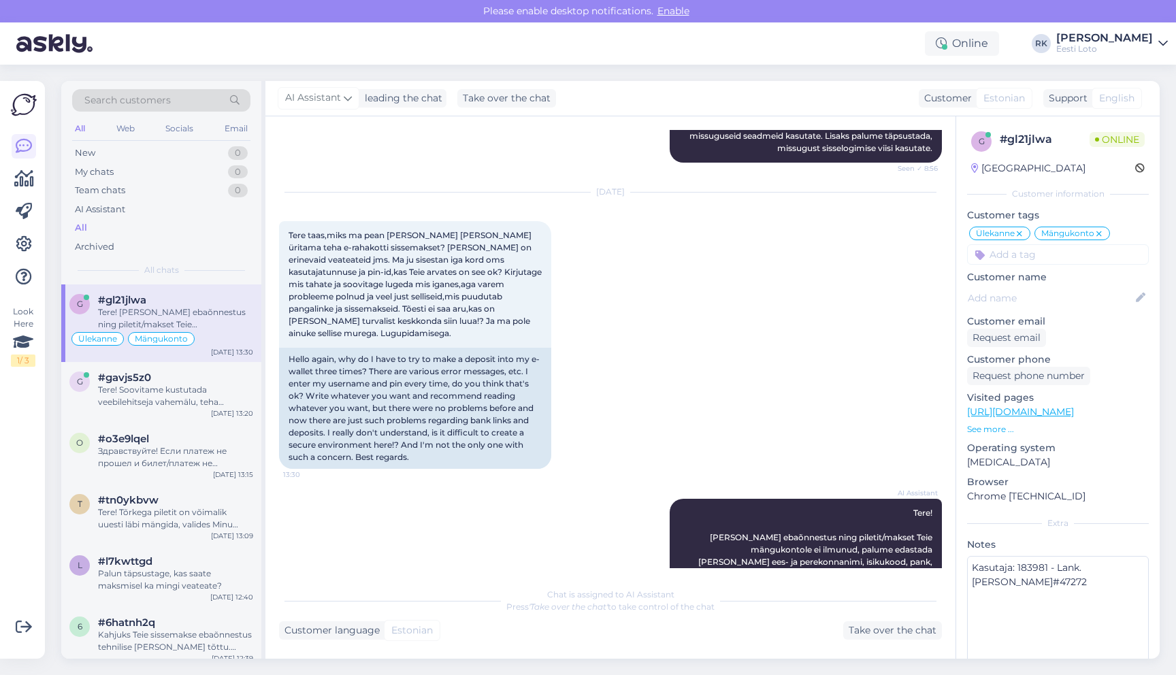
scroll to position [3071, 0]
